Goal: Task Accomplishment & Management: Manage account settings

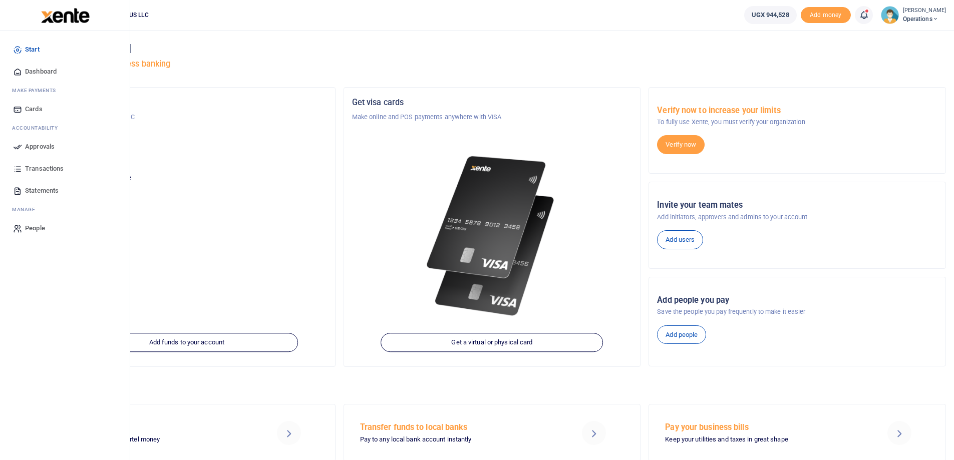
click at [32, 147] on span "Approvals" at bounding box center [40, 147] width 30 height 10
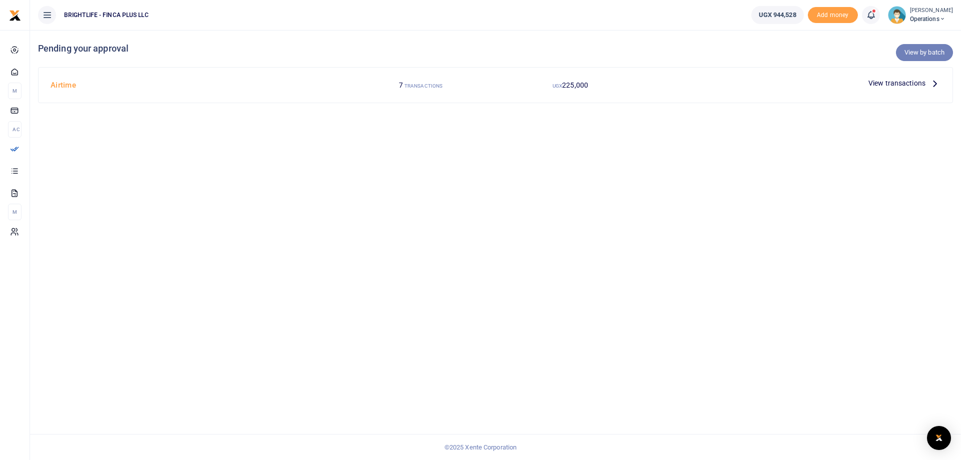
click at [919, 60] on link "View by batch" at bounding box center [924, 52] width 57 height 17
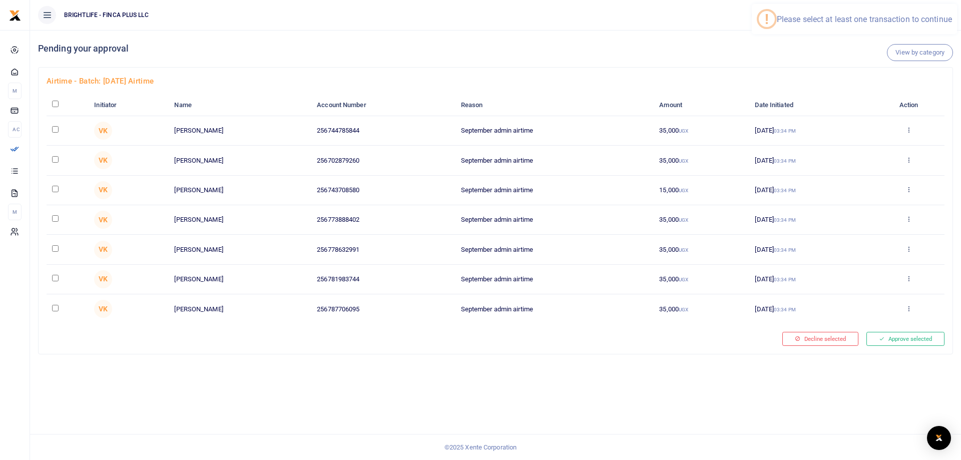
click at [55, 105] on input "checkbox" at bounding box center [55, 104] width 7 height 7
checkbox input "true"
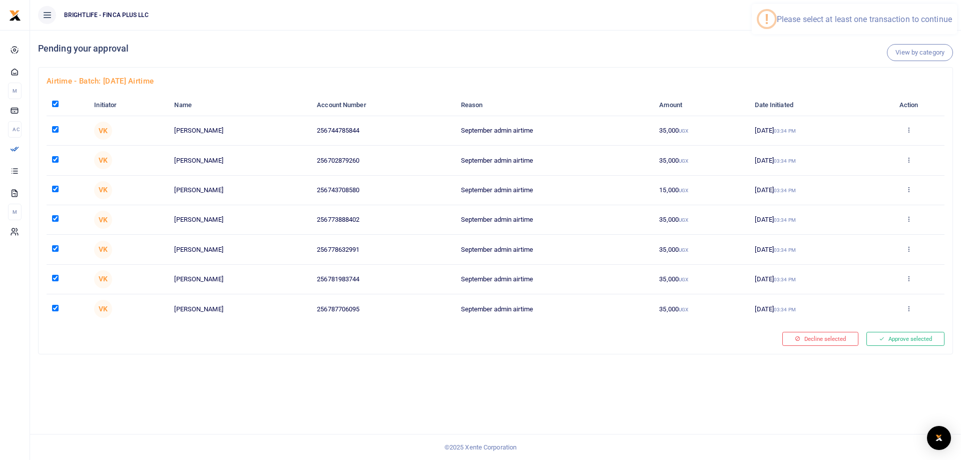
checkbox input "true"
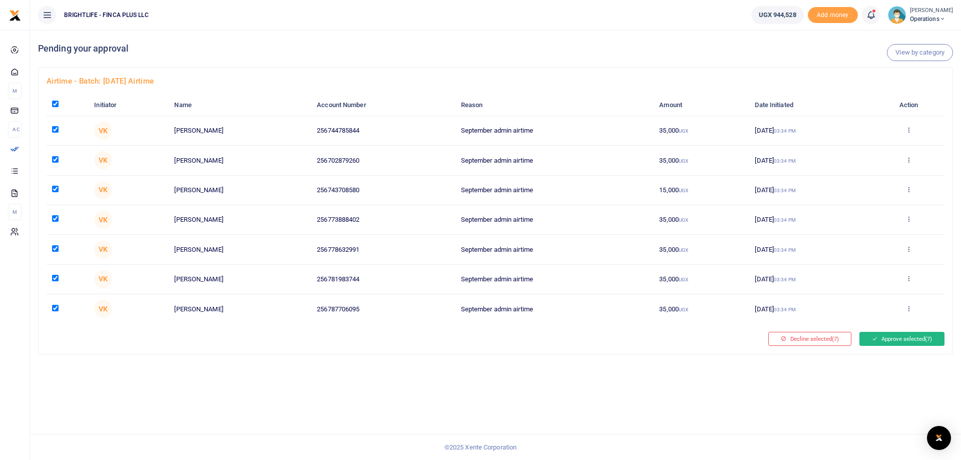
click at [904, 342] on button "Approve selected (7)" at bounding box center [901, 339] width 85 height 14
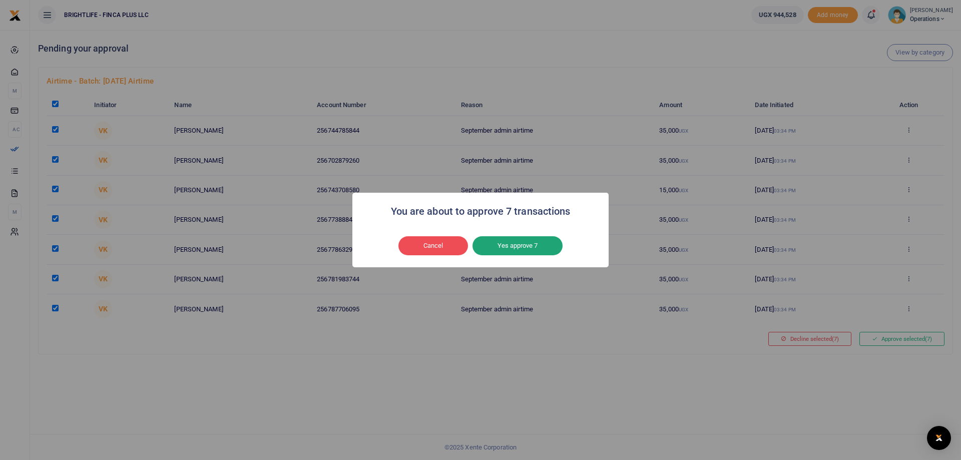
click at [537, 244] on button "Yes approve 7" at bounding box center [518, 245] width 90 height 19
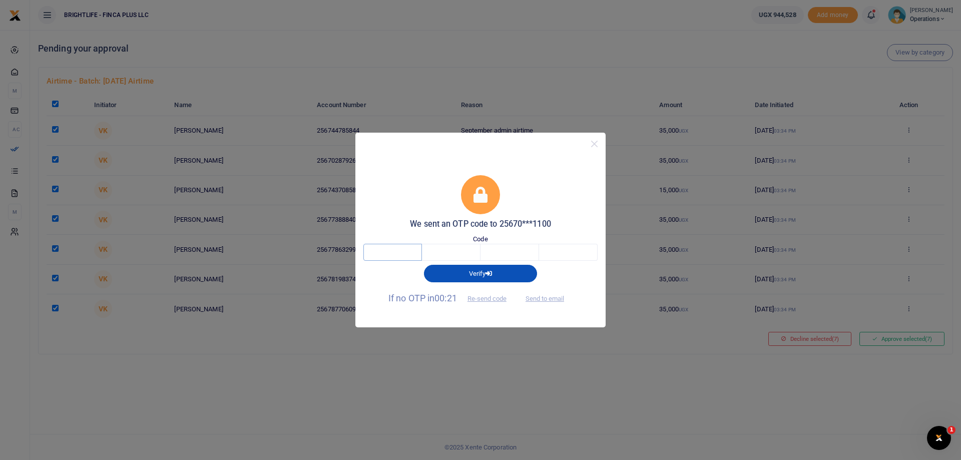
click at [411, 252] on input "text" at bounding box center [392, 252] width 59 height 17
type input "3"
type input "6"
